Goal: Unclear

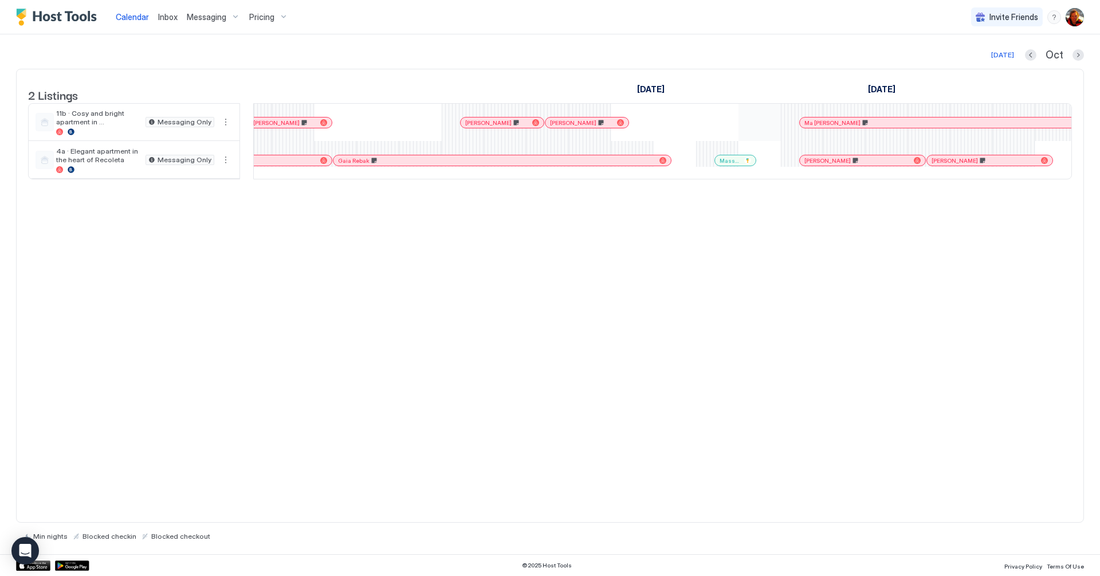
scroll to position [0, 1127]
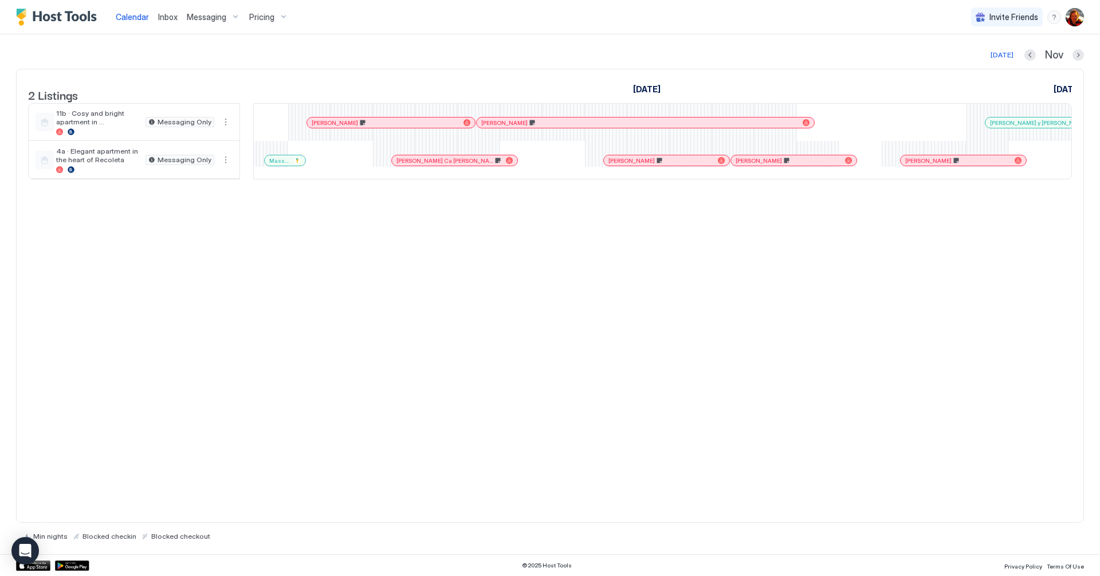
click at [830, 166] on div "[PERSON_NAME]" at bounding box center [793, 160] width 125 height 10
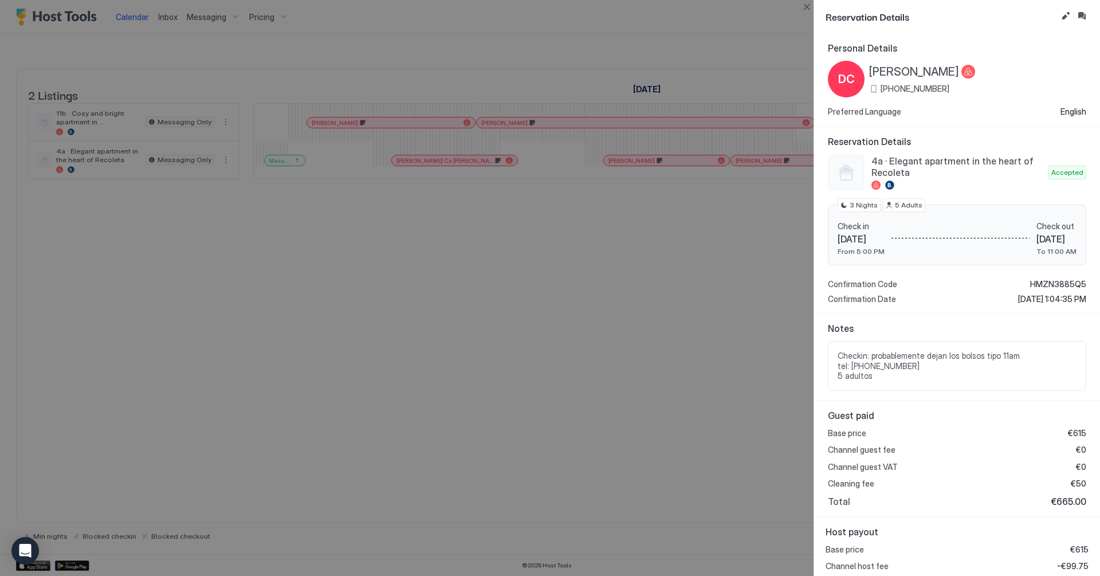
click at [607, 296] on div at bounding box center [550, 288] width 1100 height 576
drag, startPoint x: 811, startPoint y: 11, endPoint x: 813, endPoint y: 23, distance: 12.8
click at [811, 11] on button "Close" at bounding box center [807, 7] width 14 height 14
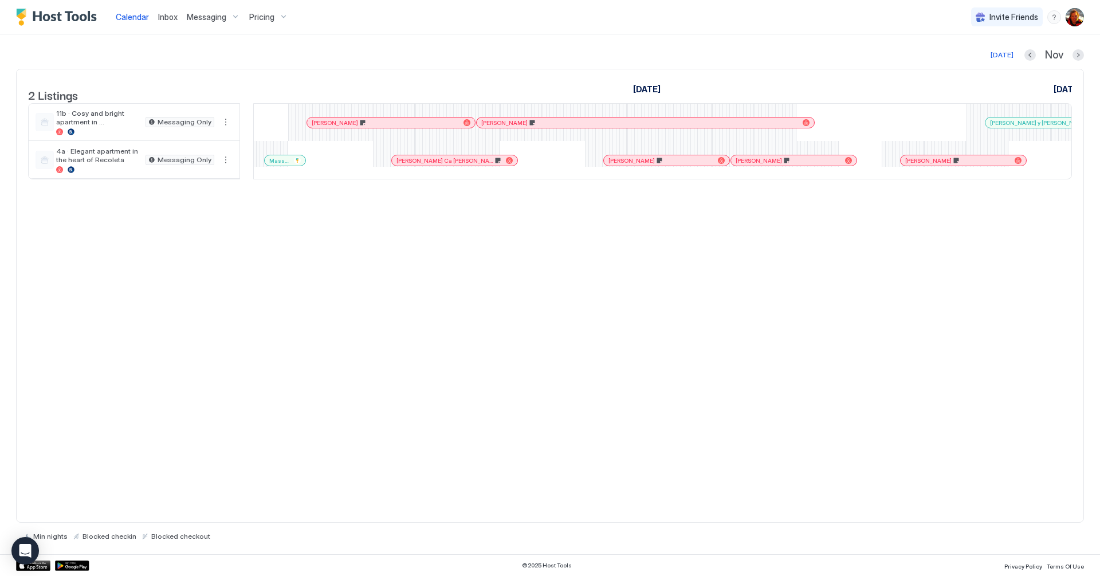
click at [925, 165] on div at bounding box center [926, 160] width 9 height 9
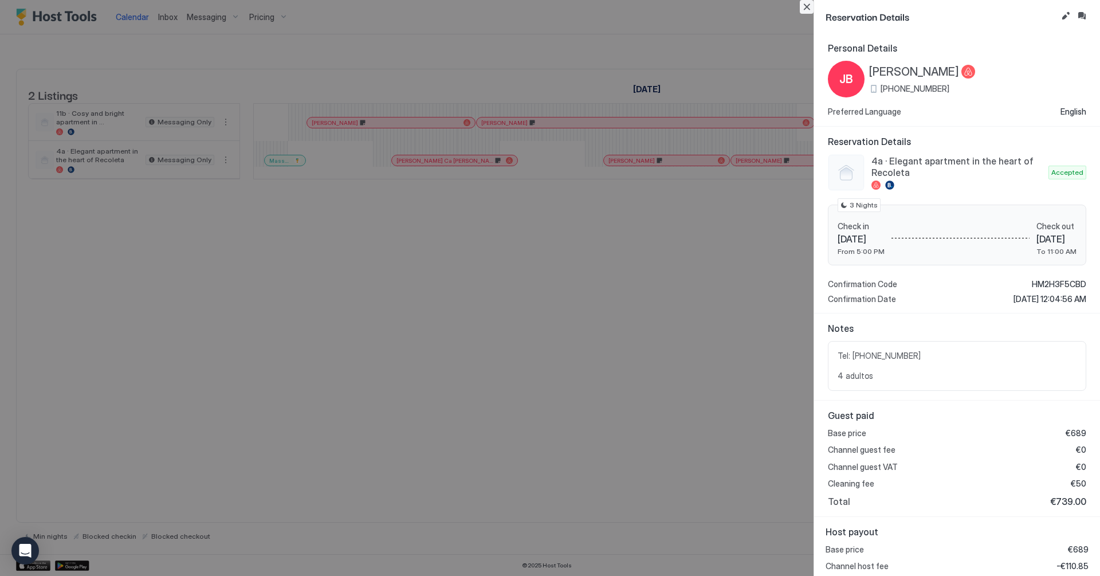
click at [806, 13] on button "Close" at bounding box center [807, 7] width 14 height 14
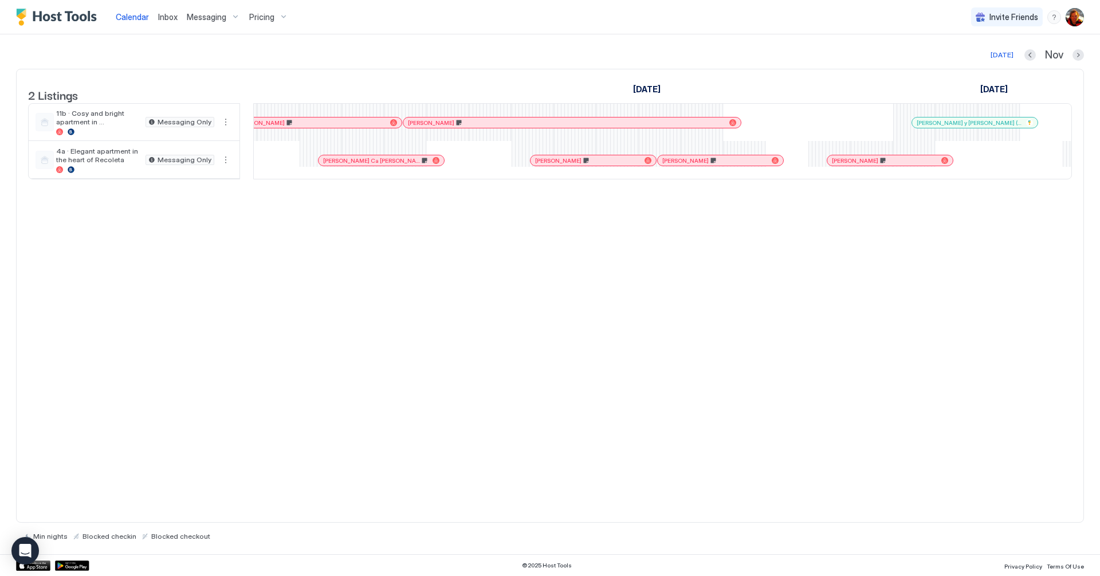
click at [979, 127] on div at bounding box center [980, 122] width 9 height 9
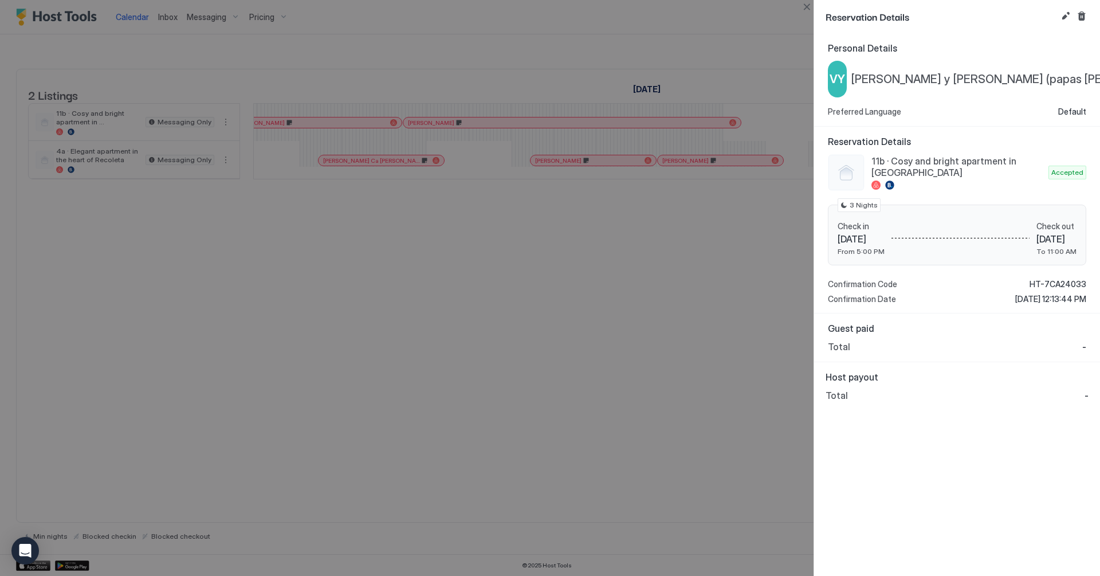
click at [687, 286] on div at bounding box center [550, 288] width 1100 height 576
click at [802, 11] on button "Close" at bounding box center [807, 7] width 14 height 14
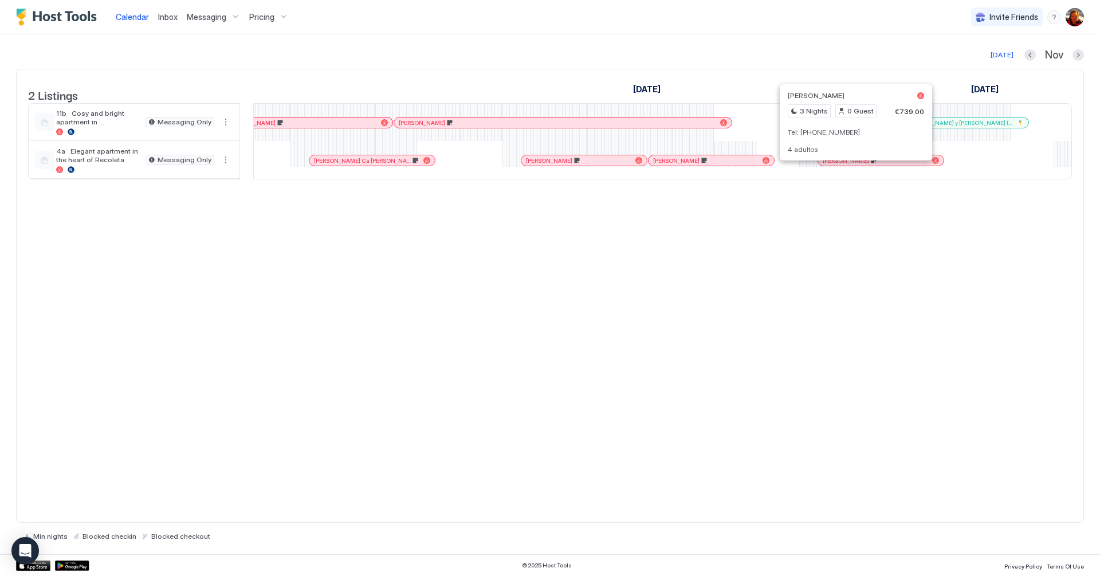
scroll to position [0, 1365]
click at [853, 164] on div "[PERSON_NAME]" at bounding box center [877, 160] width 116 height 7
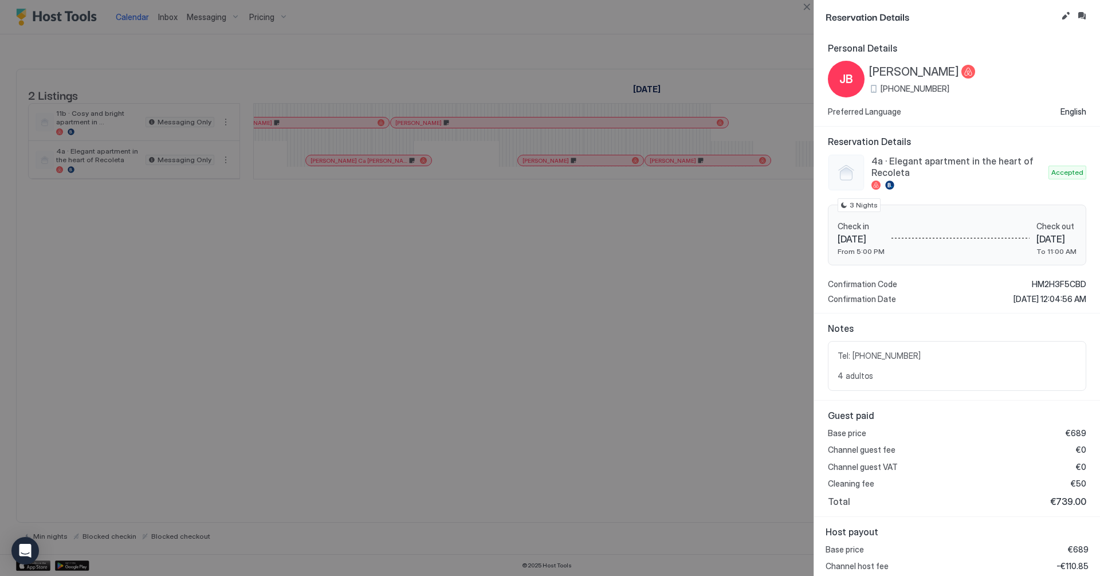
click at [629, 363] on div at bounding box center [550, 288] width 1100 height 576
click at [805, 11] on button "Close" at bounding box center [807, 7] width 14 height 14
